Goal: Task Accomplishment & Management: Manage account settings

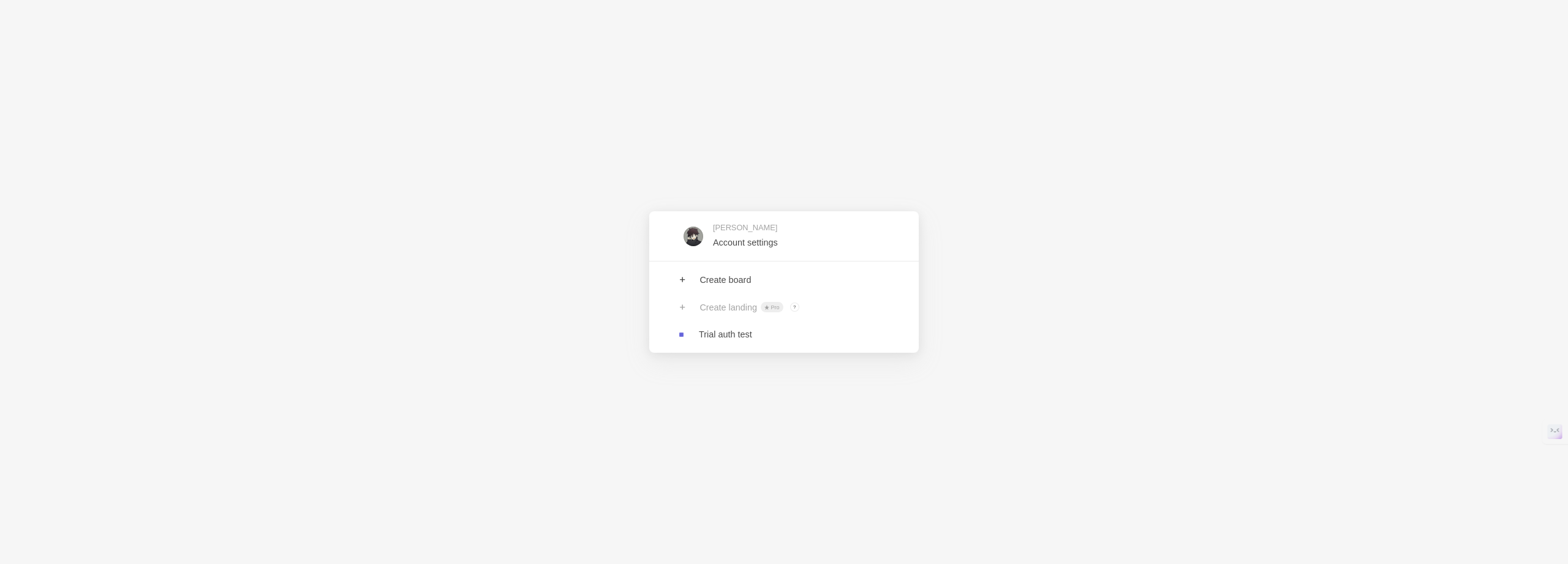
click at [831, 219] on link at bounding box center [784, 236] width 270 height 40
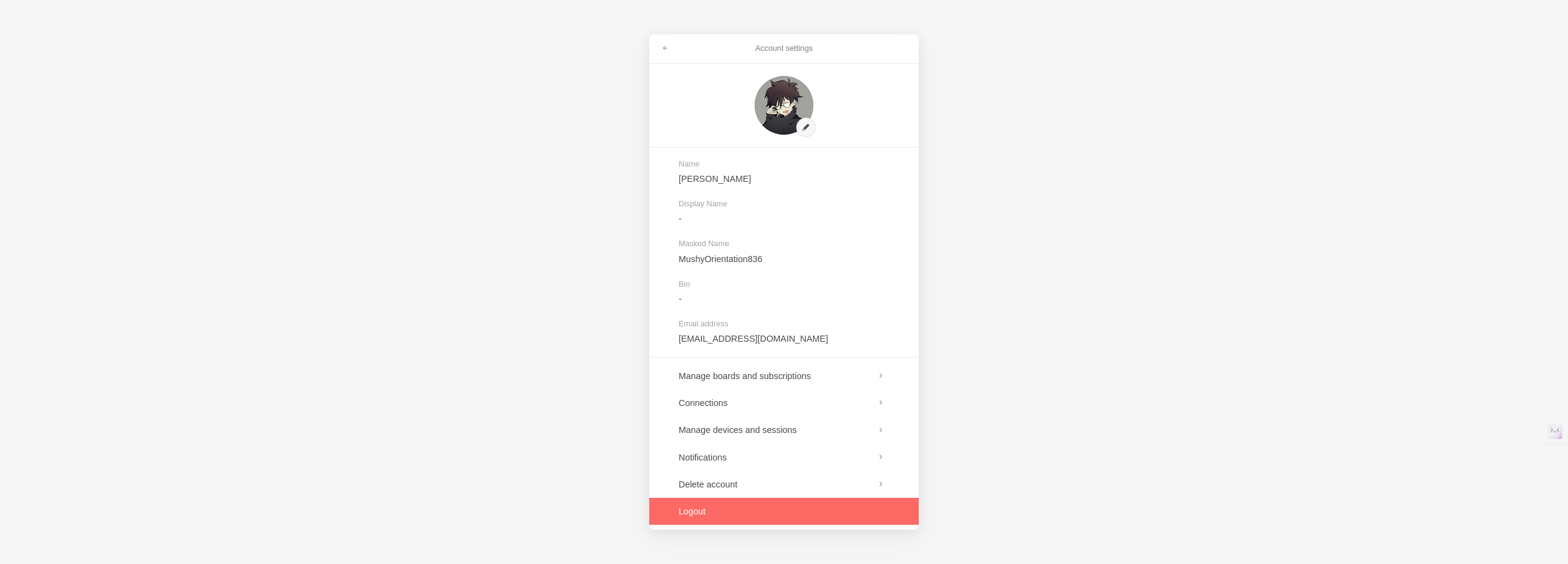
click at [684, 508] on link at bounding box center [784, 511] width 270 height 27
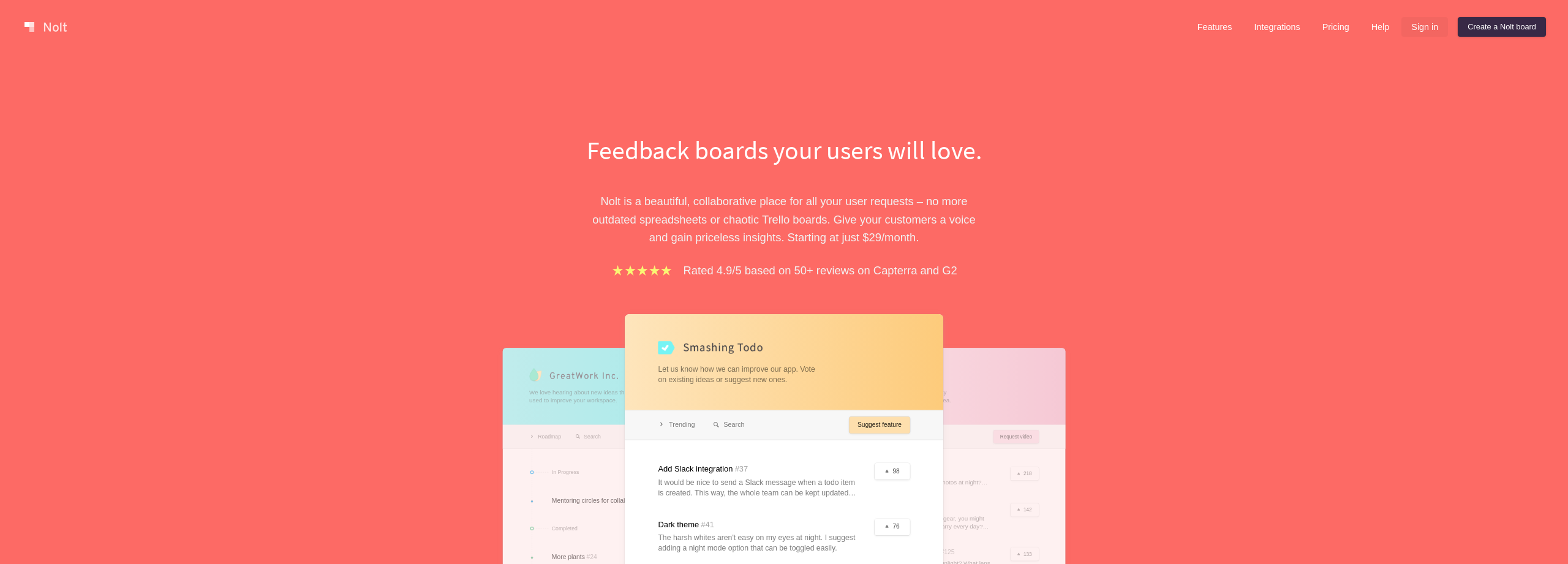
click at [1424, 26] on link "Sign in" at bounding box center [1425, 27] width 47 height 20
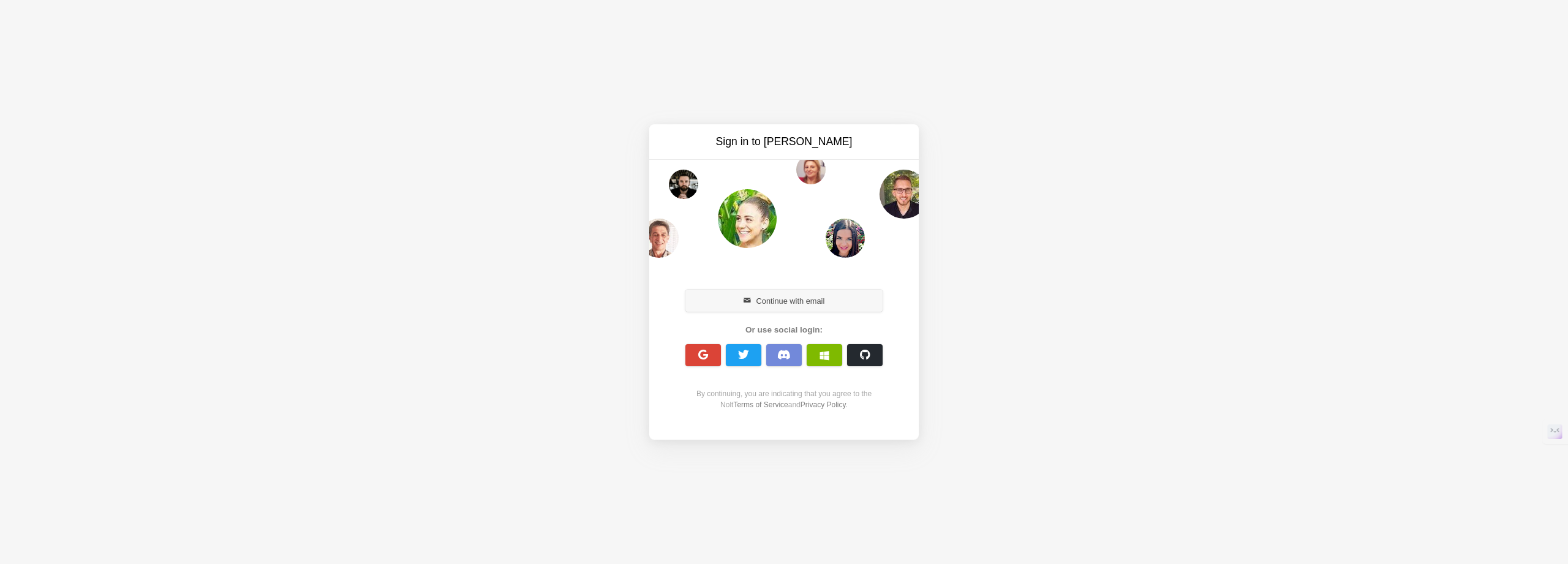
click at [827, 307] on button "Continue with email" at bounding box center [784, 301] width 197 height 22
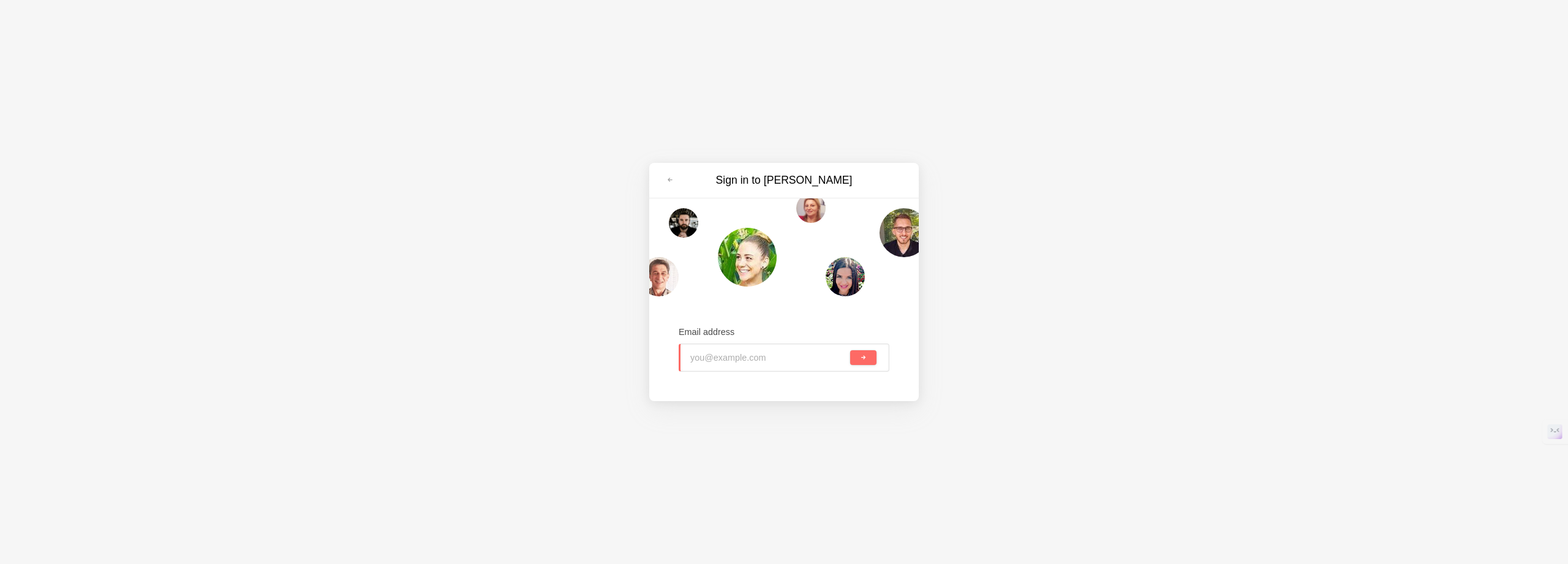
type input "s"
type input "engineering@nolt.io"
click at [850, 351] on button "submit" at bounding box center [863, 358] width 26 height 14
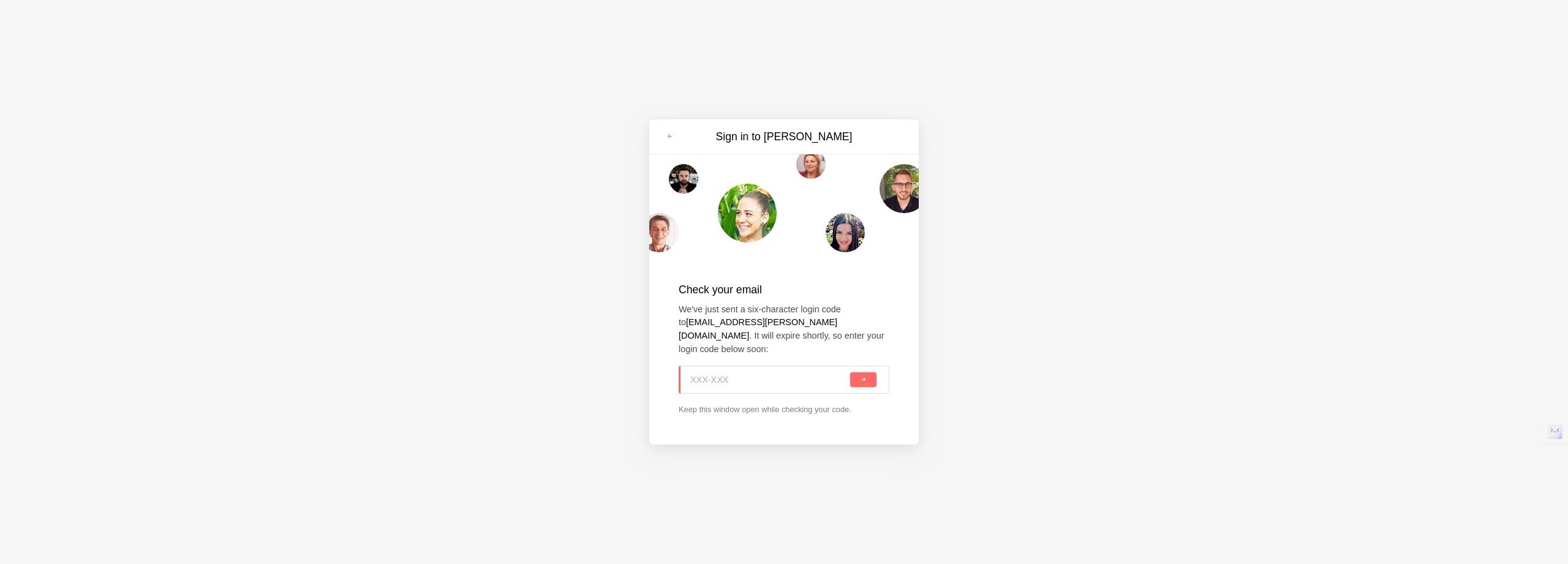
paste input "WCU-6WT"
type input "WCU-6WT"
click at [850, 372] on button "submit" at bounding box center [863, 380] width 26 height 14
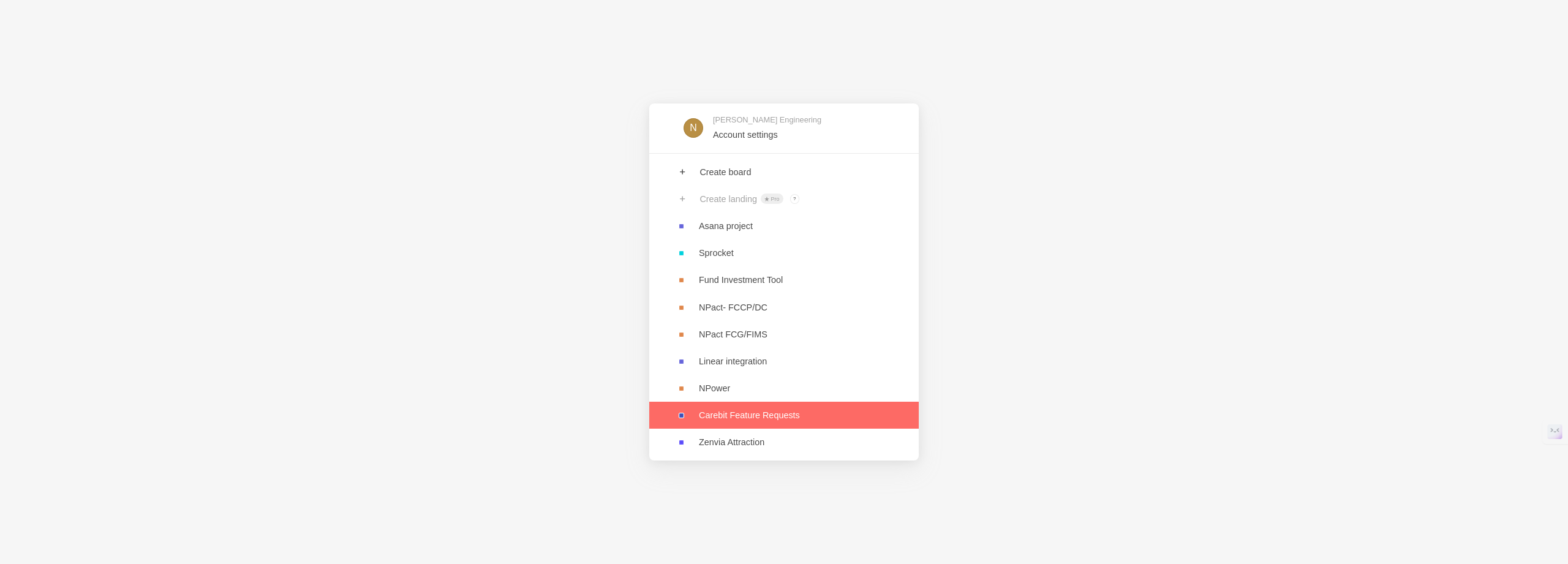
click at [743, 410] on link at bounding box center [784, 415] width 270 height 27
